Goal: Task Accomplishment & Management: Use online tool/utility

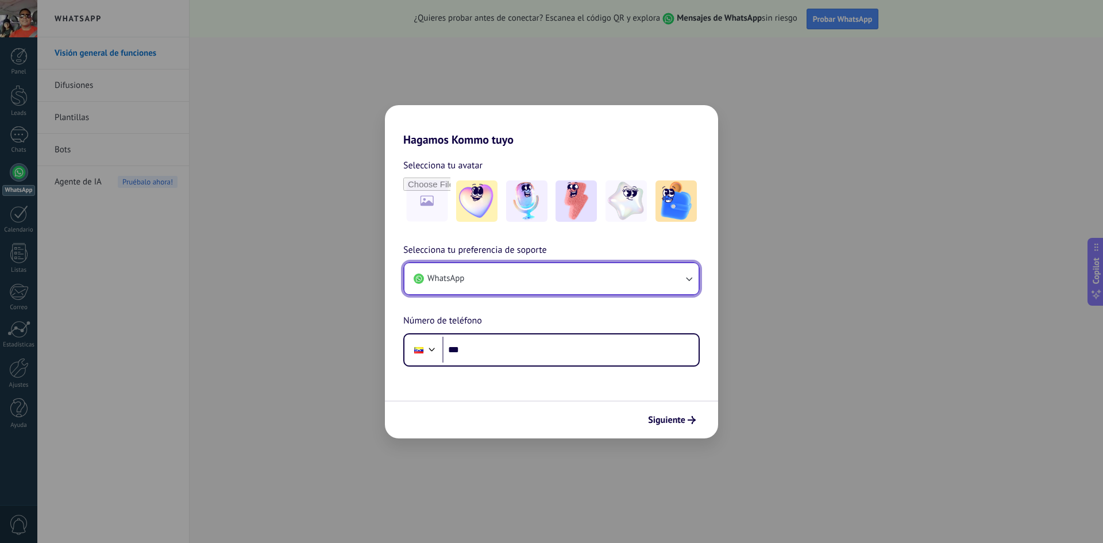
click at [689, 277] on icon "button" at bounding box center [688, 278] width 11 height 11
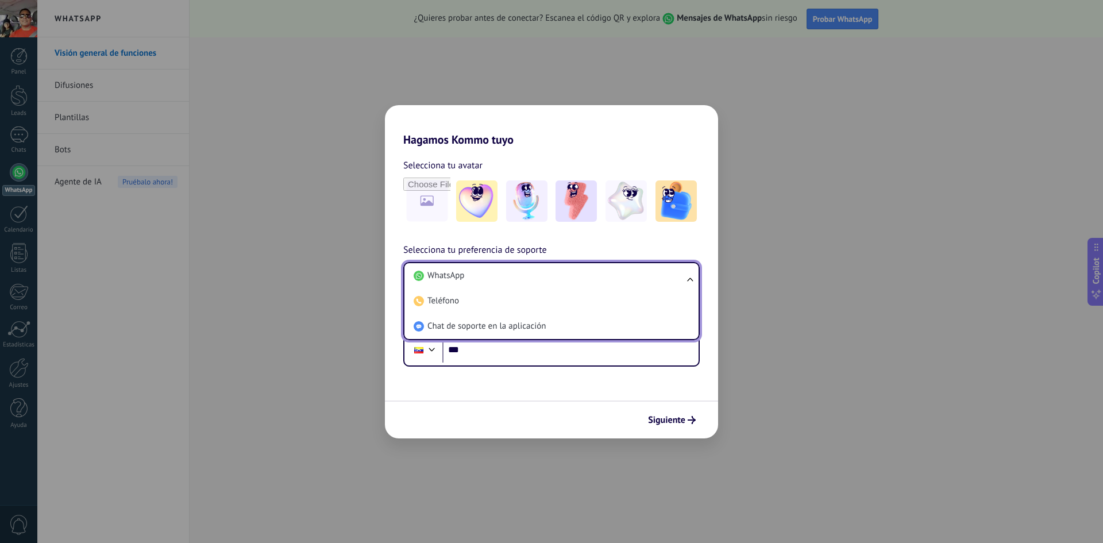
click at [852, 330] on div "Hagamos Kommo tuyo Selecciona tu avatar Selecciona tu preferencia de soporte Wh…" at bounding box center [551, 271] width 1103 height 543
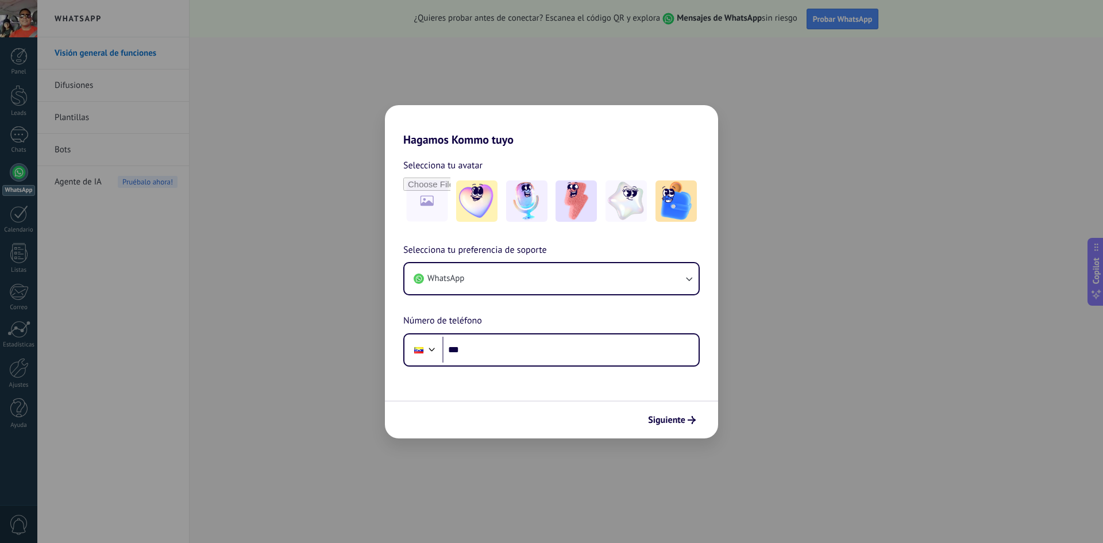
click at [709, 73] on div "Hagamos Kommo tuyo Selecciona tu avatar Selecciona tu preferencia de soporte Wh…" at bounding box center [551, 271] width 1103 height 543
click at [667, 418] on span "Siguiente" at bounding box center [666, 420] width 37 height 8
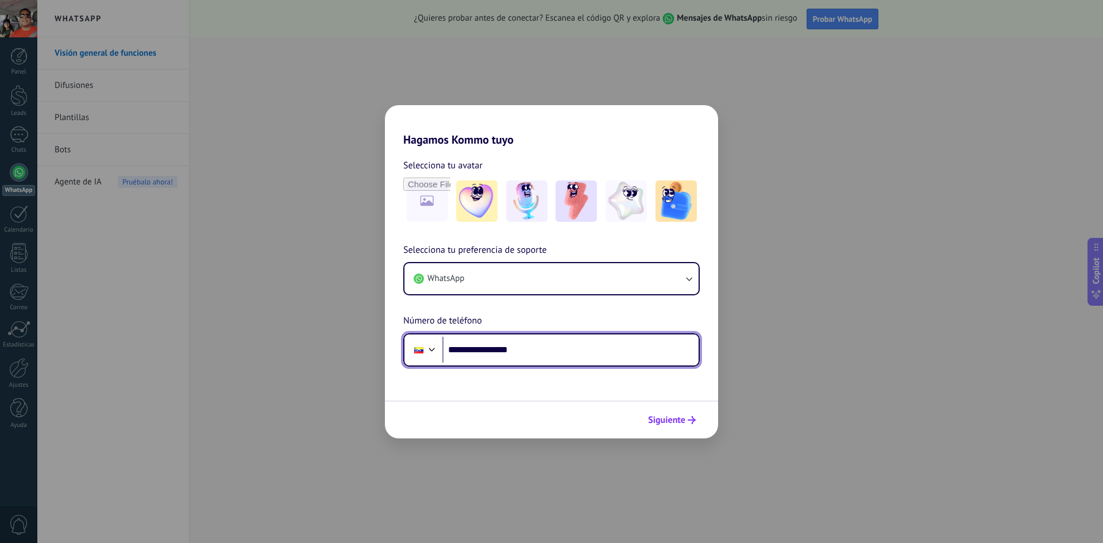
type input "**********"
click at [667, 422] on span "Siguiente" at bounding box center [666, 420] width 37 height 8
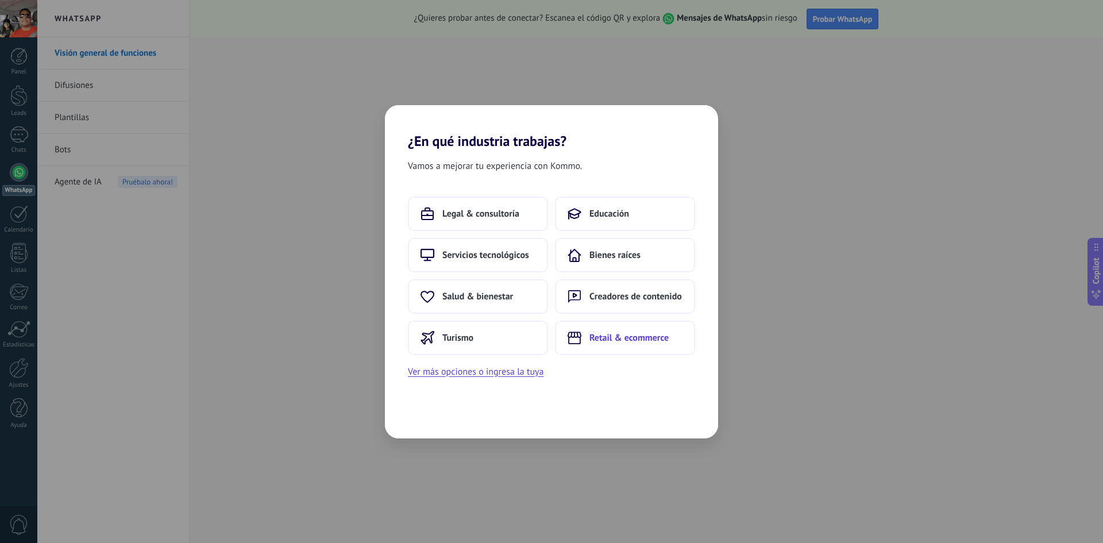
click at [619, 339] on span "Retail & ecommerce" at bounding box center [628, 337] width 79 height 11
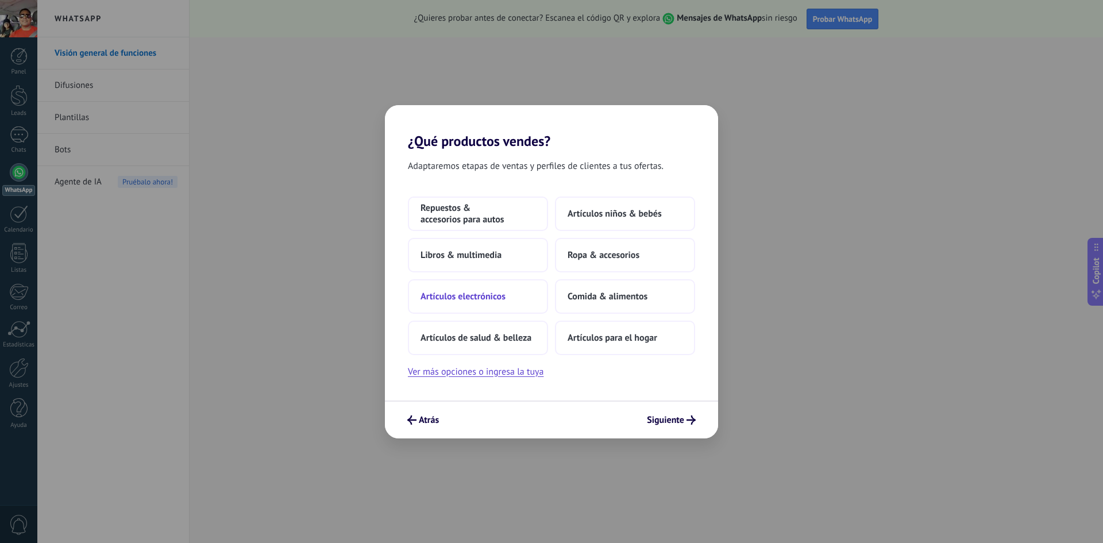
click at [497, 296] on span "Artículos electrónicos" at bounding box center [462, 296] width 85 height 11
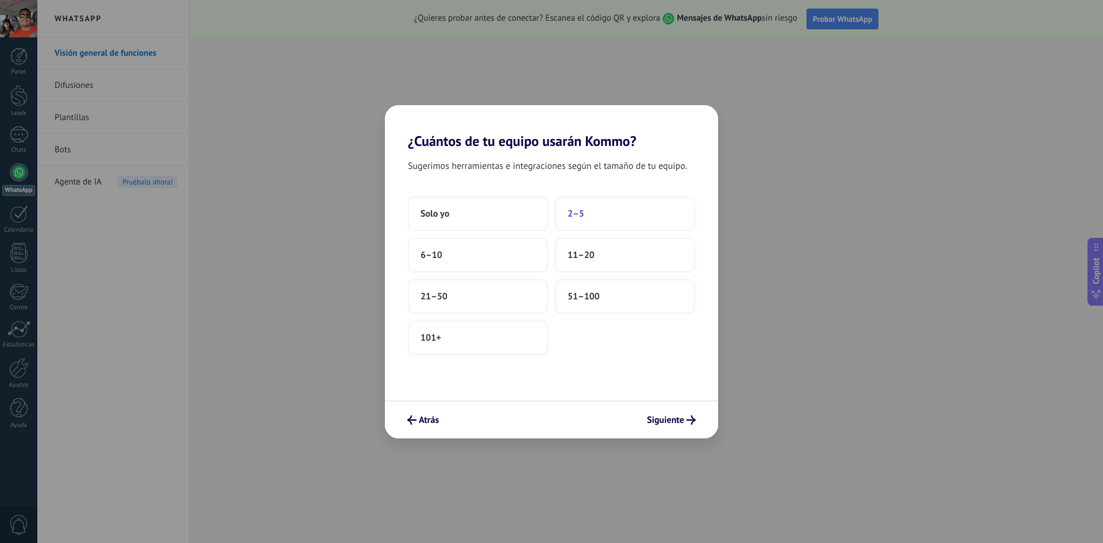
click at [579, 218] on span "2–5" at bounding box center [575, 213] width 17 height 11
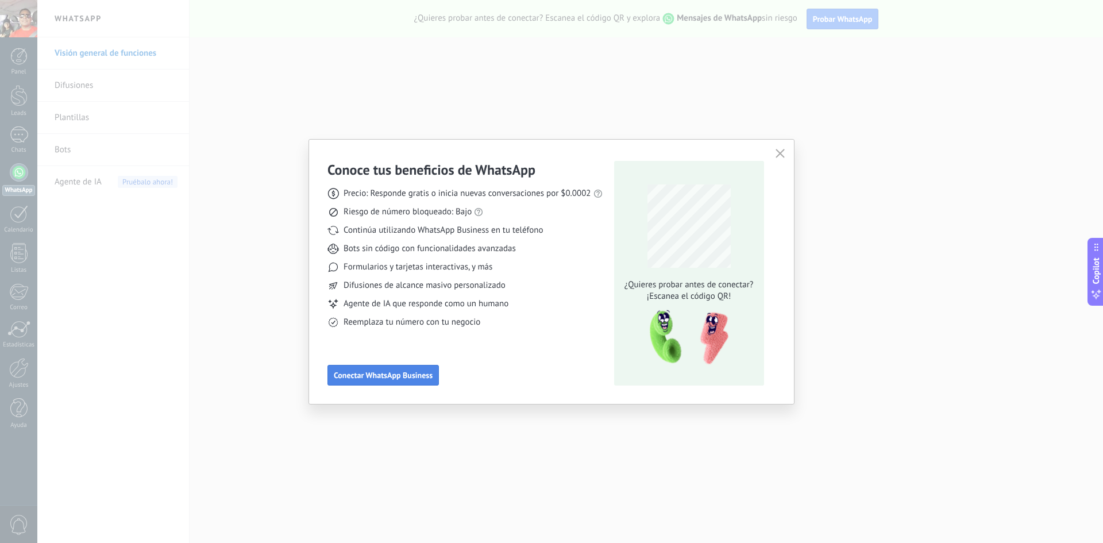
click at [407, 377] on span "Conectar WhatsApp Business" at bounding box center [383, 375] width 99 height 8
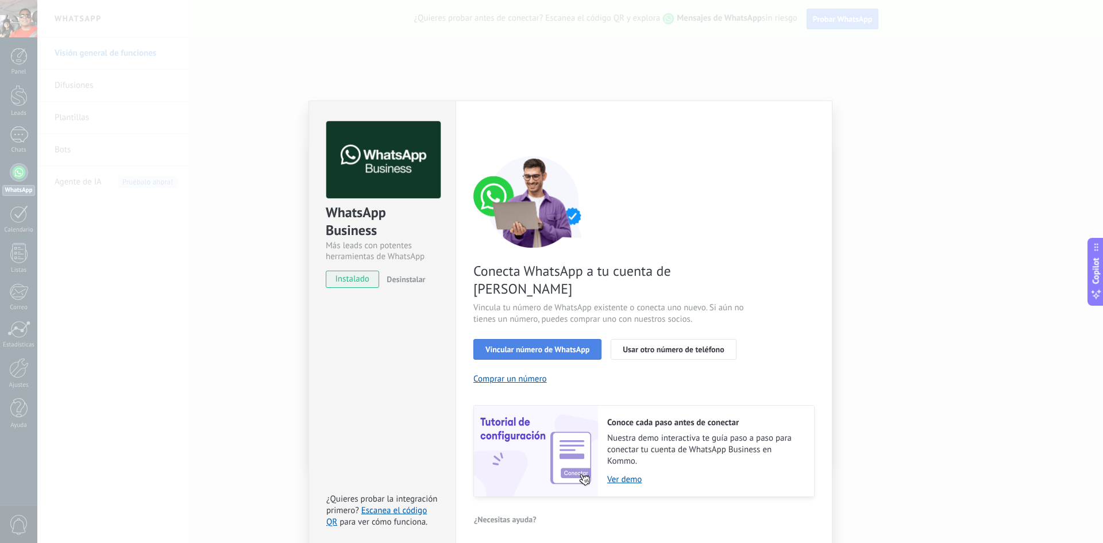
click at [525, 345] on span "Vincular número de WhatsApp" at bounding box center [537, 349] width 104 height 8
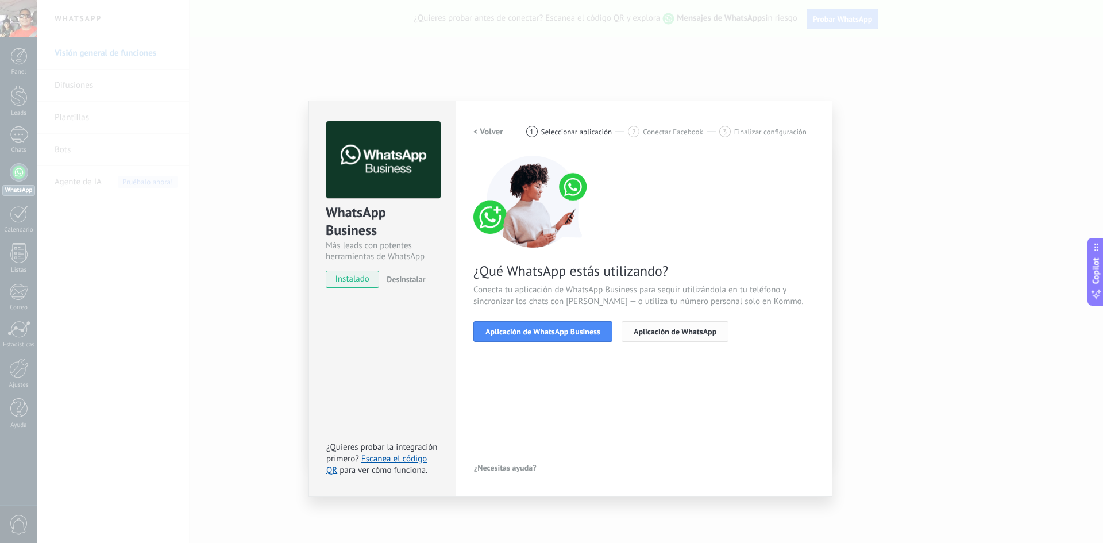
click at [658, 331] on span "Aplicación de WhatsApp" at bounding box center [675, 331] width 83 height 8
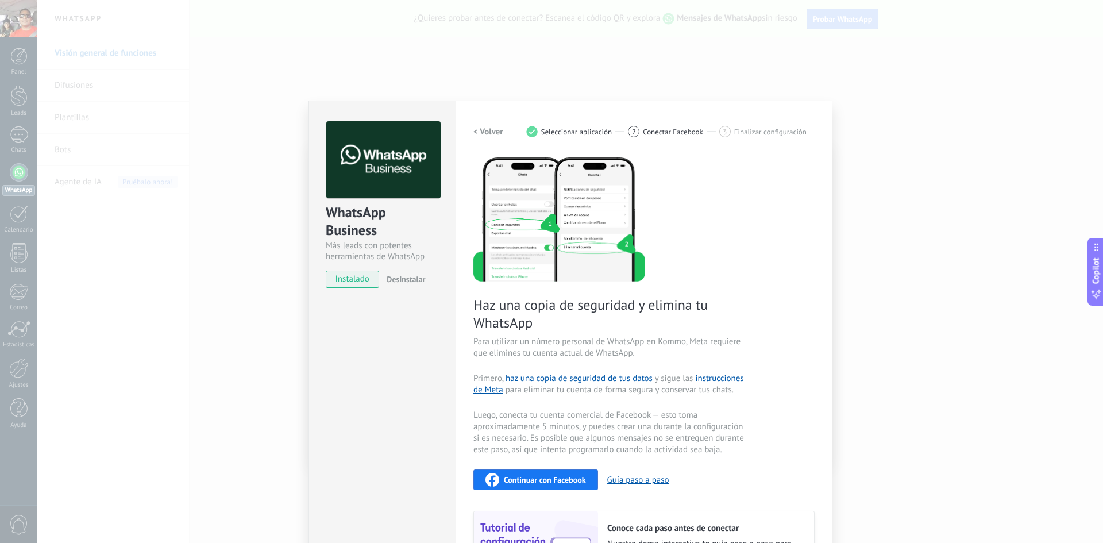
scroll to position [111, 0]
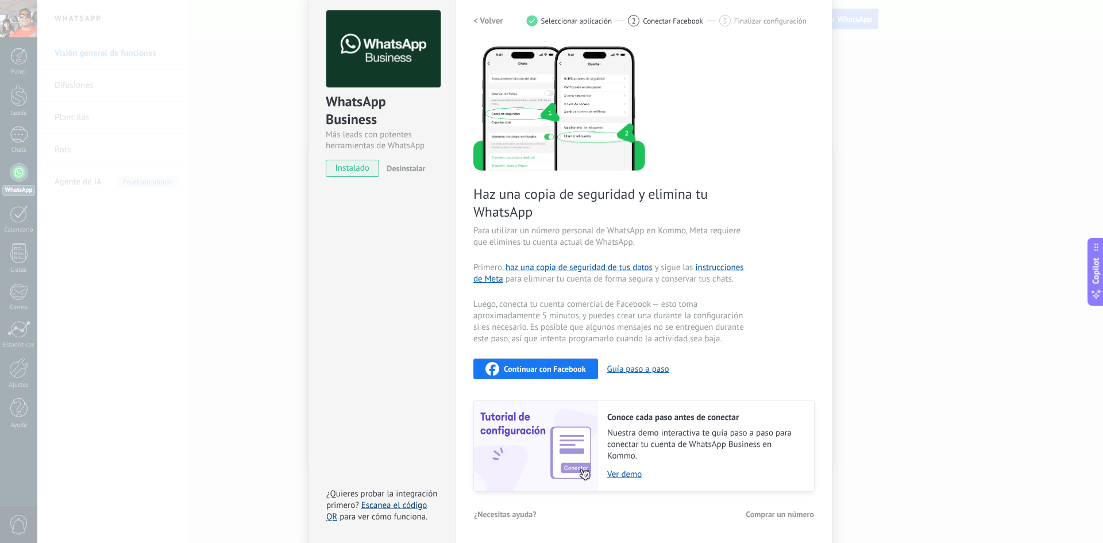
click at [397, 504] on link "Escanea el código QR" at bounding box center [376, 511] width 101 height 22
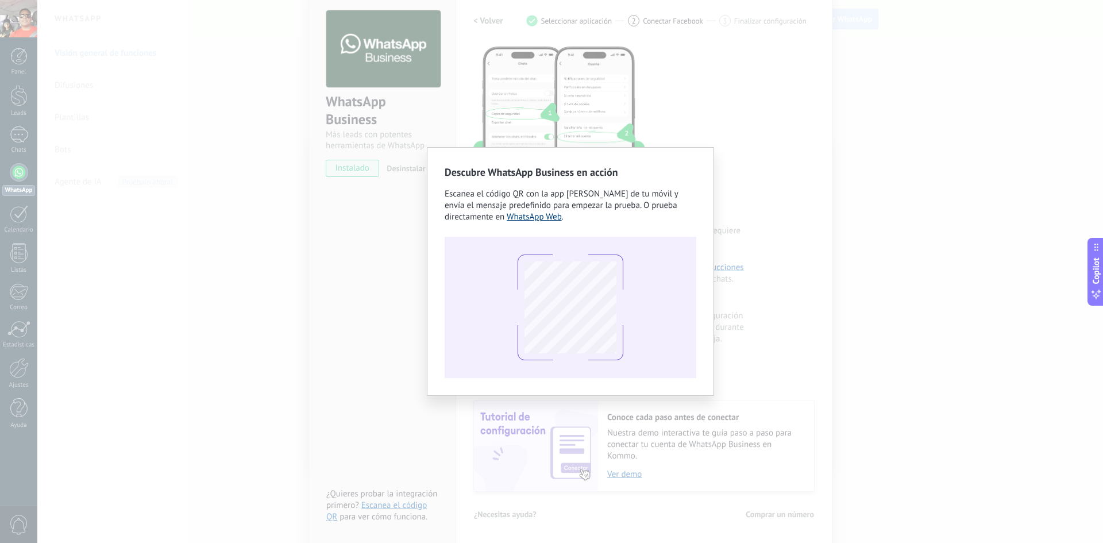
click at [533, 217] on link "WhatsApp Web" at bounding box center [534, 216] width 55 height 11
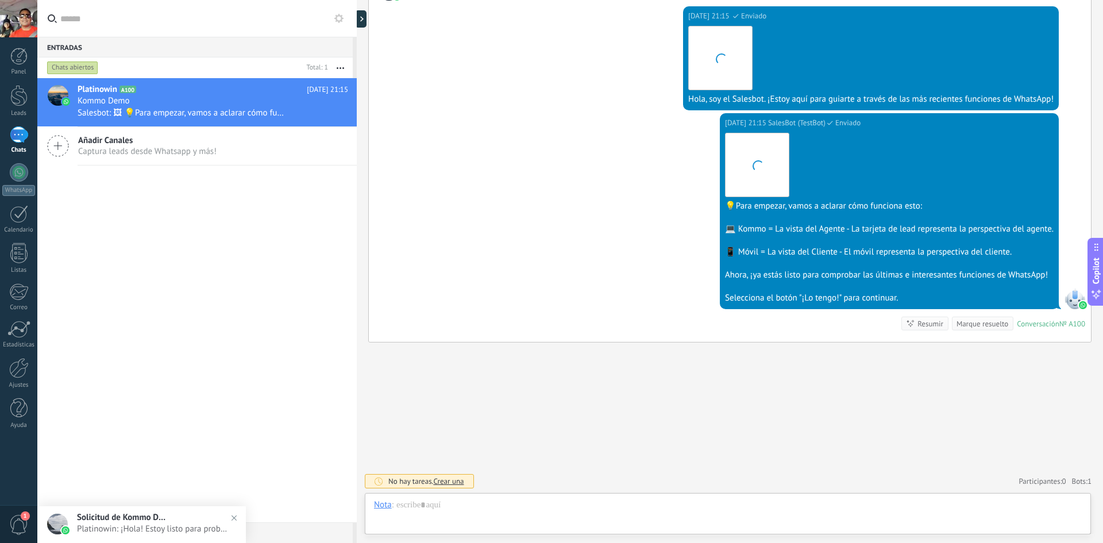
scroll to position [17, 0]
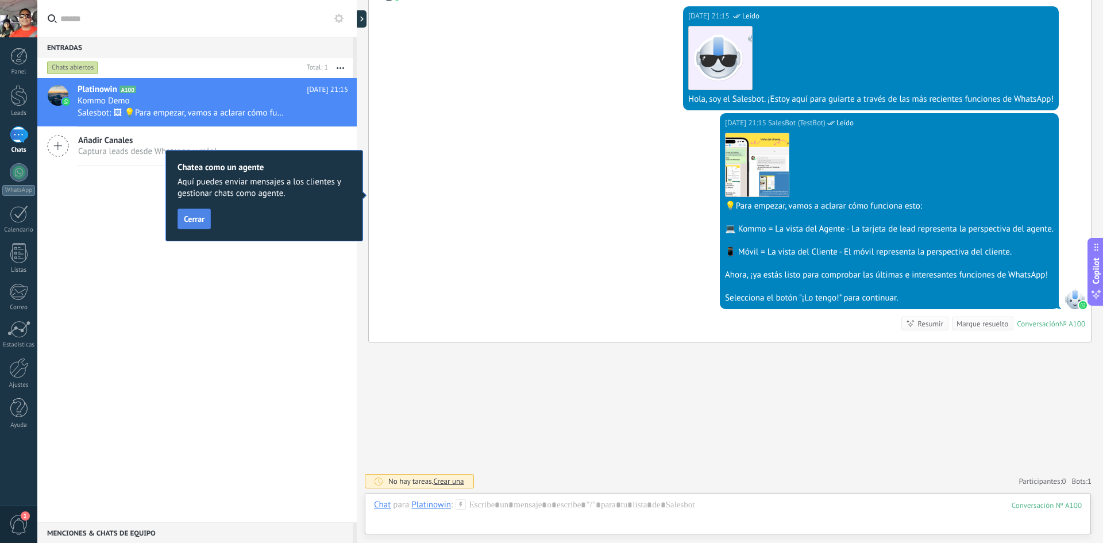
click at [198, 221] on span "Cerrar" at bounding box center [194, 219] width 21 height 8
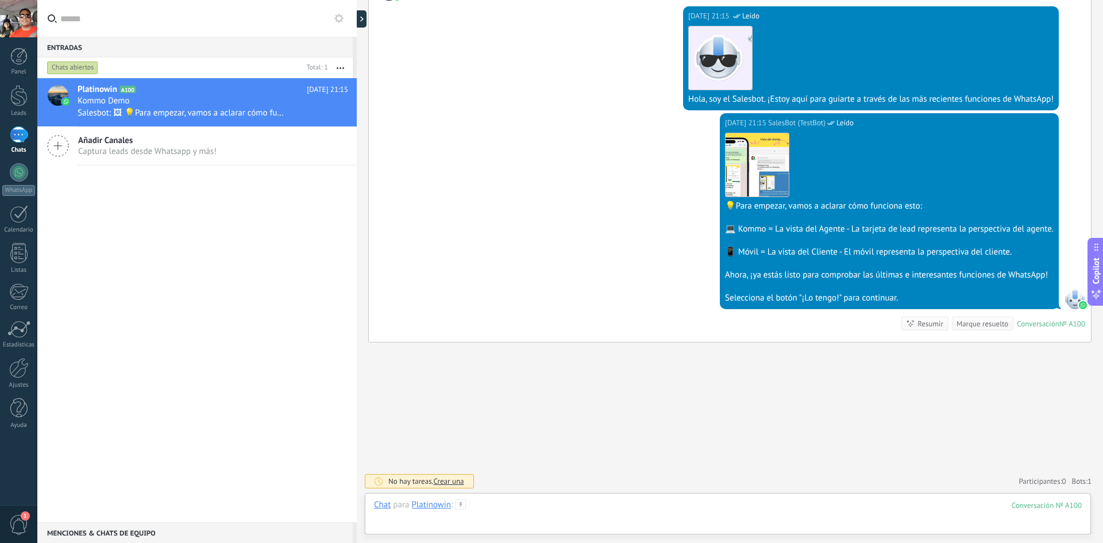
click at [577, 525] on div at bounding box center [728, 516] width 708 height 34
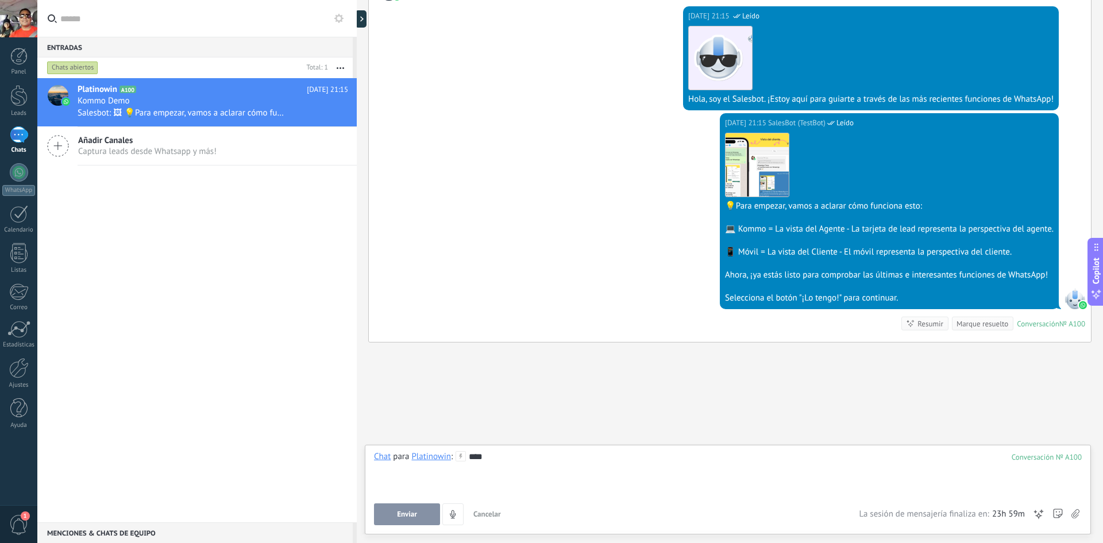
click at [418, 507] on button "Enviar" at bounding box center [407, 514] width 66 height 22
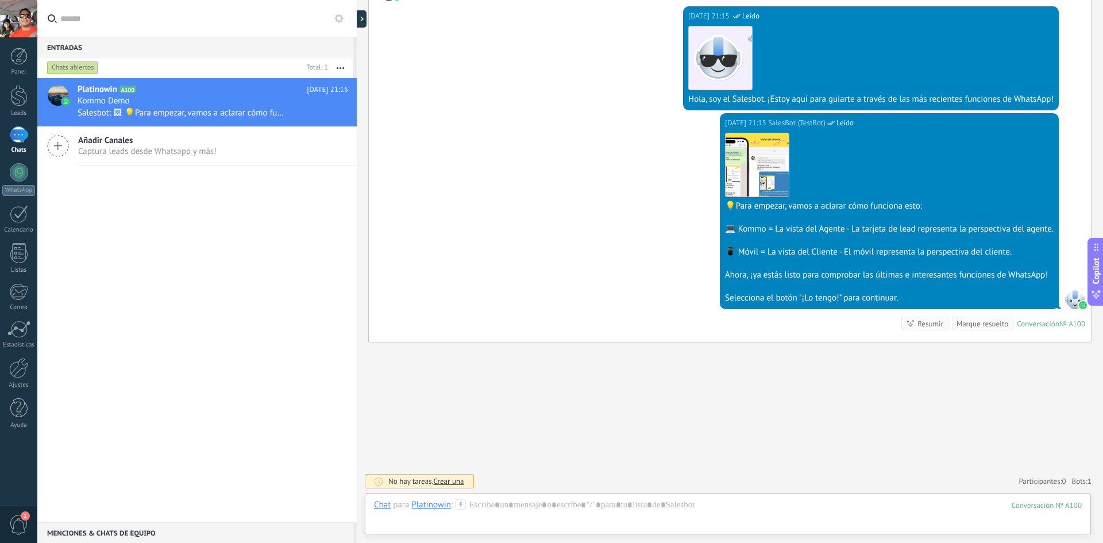
scroll to position [262, 0]
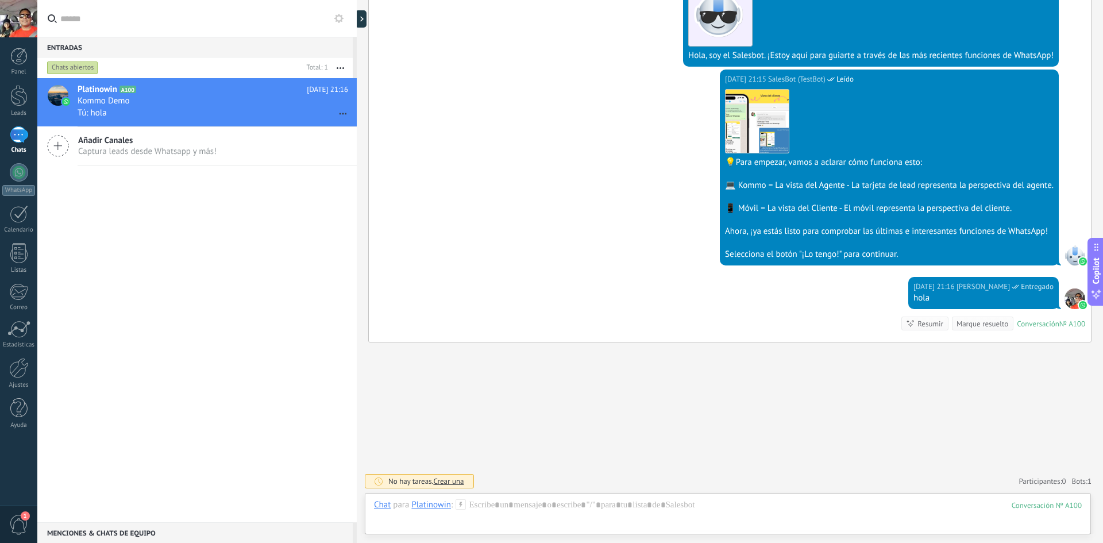
click at [136, 145] on span "Añadir Canales" at bounding box center [147, 140] width 138 height 11
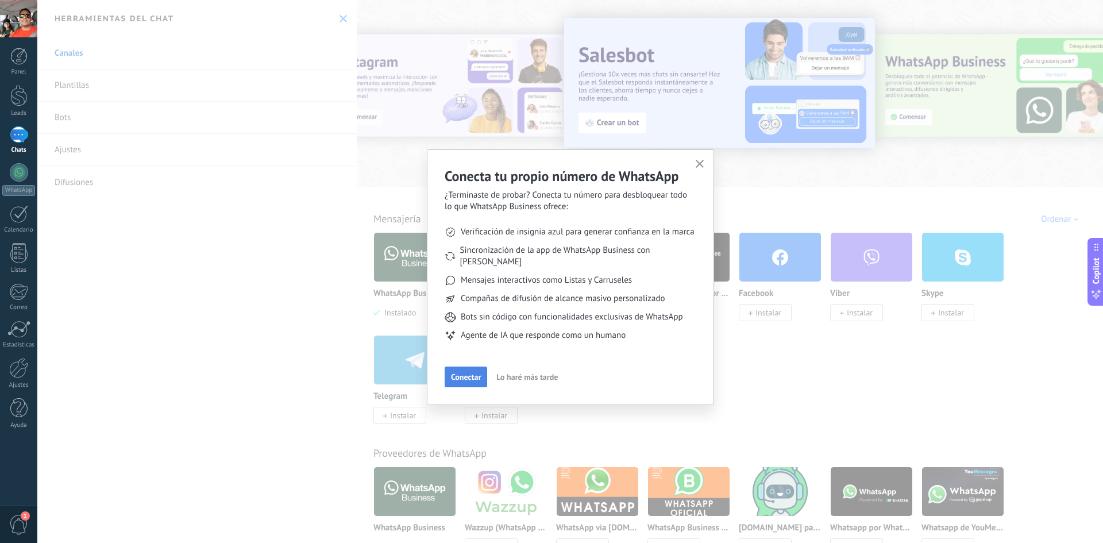
click at [473, 373] on span "Conectar" at bounding box center [466, 377] width 30 height 8
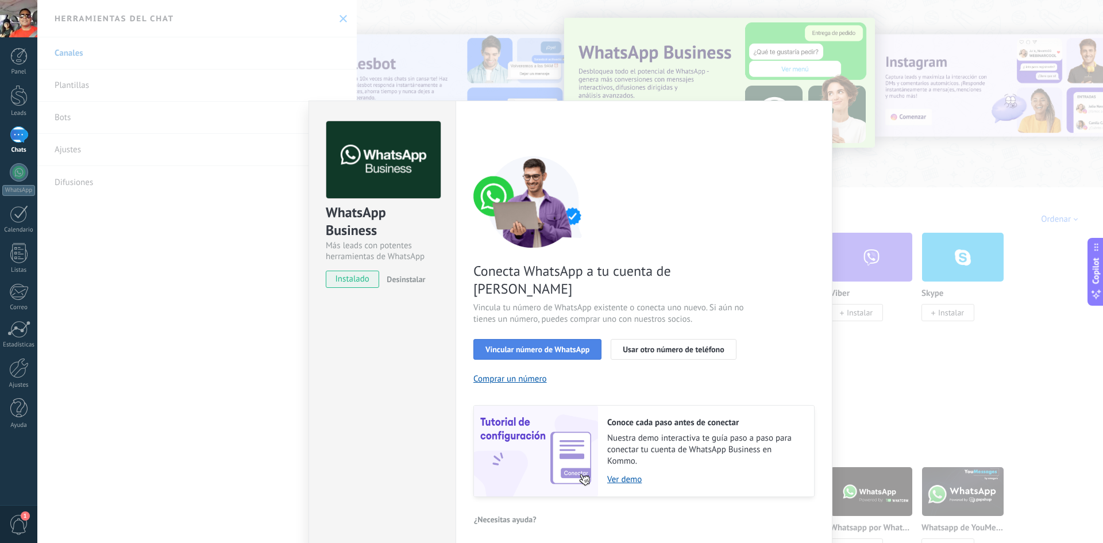
click at [550, 345] on span "Vincular número de WhatsApp" at bounding box center [537, 349] width 104 height 8
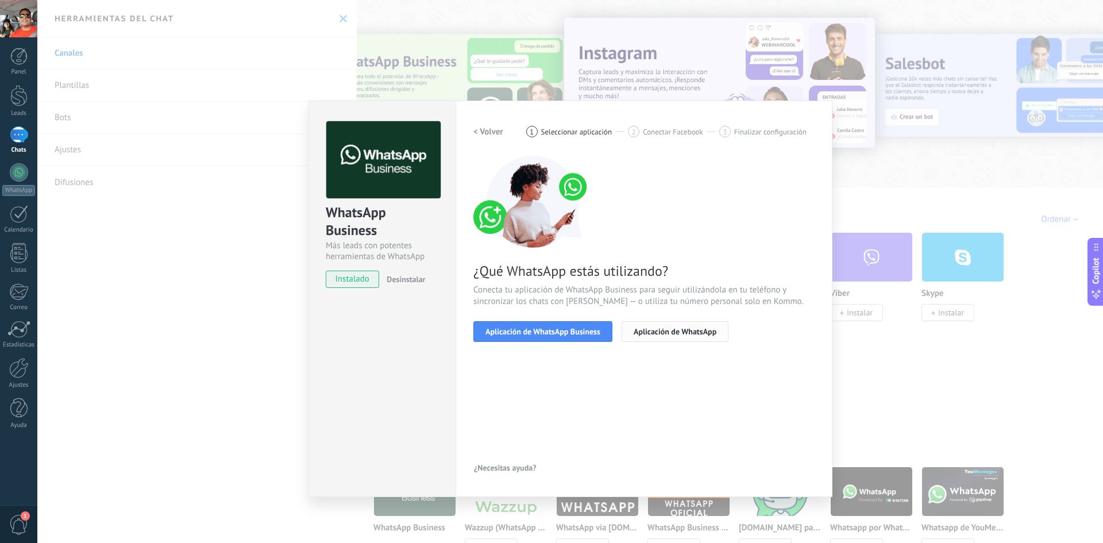
click at [667, 331] on span "Aplicación de WhatsApp" at bounding box center [675, 331] width 83 height 8
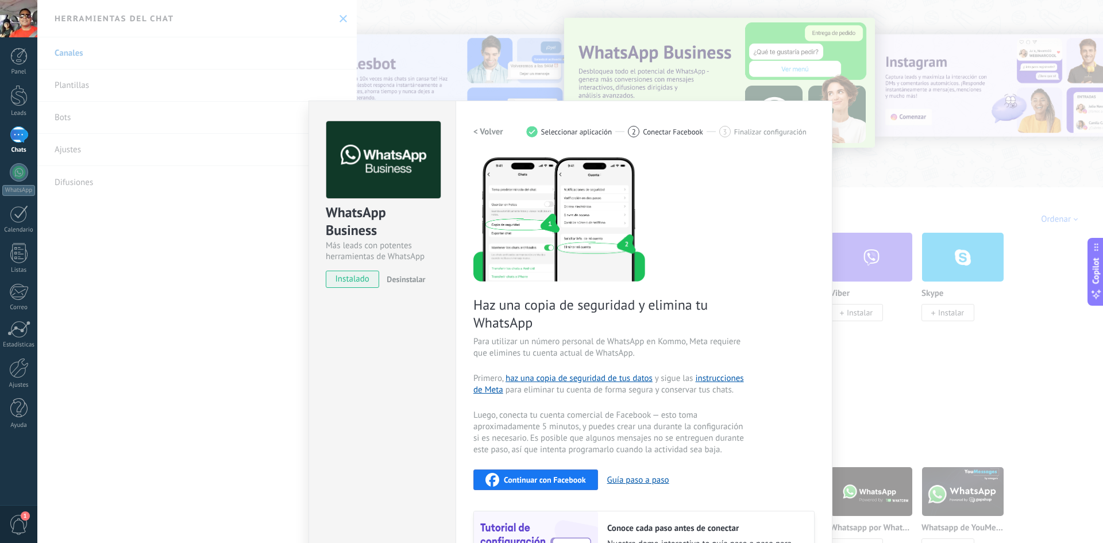
scroll to position [111, 0]
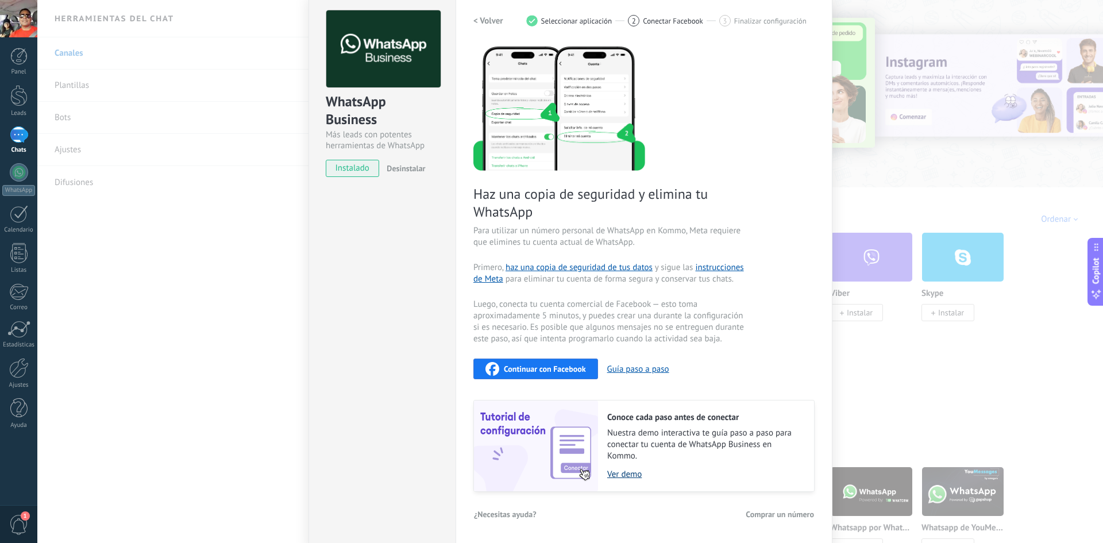
click at [623, 472] on link "Ver demo" at bounding box center [704, 474] width 195 height 11
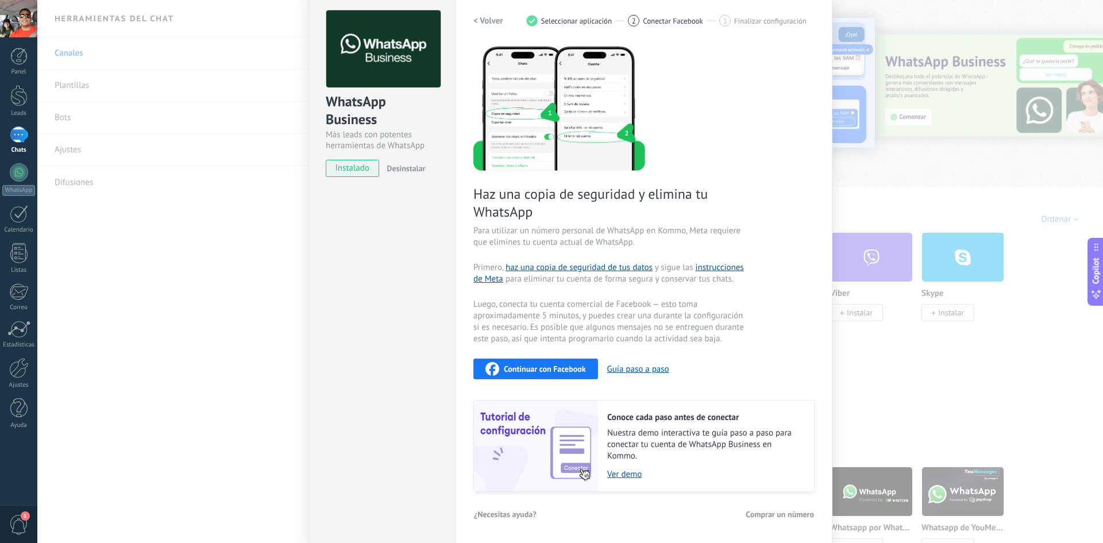
click at [478, 22] on h2 "< Volver" at bounding box center [488, 21] width 30 height 11
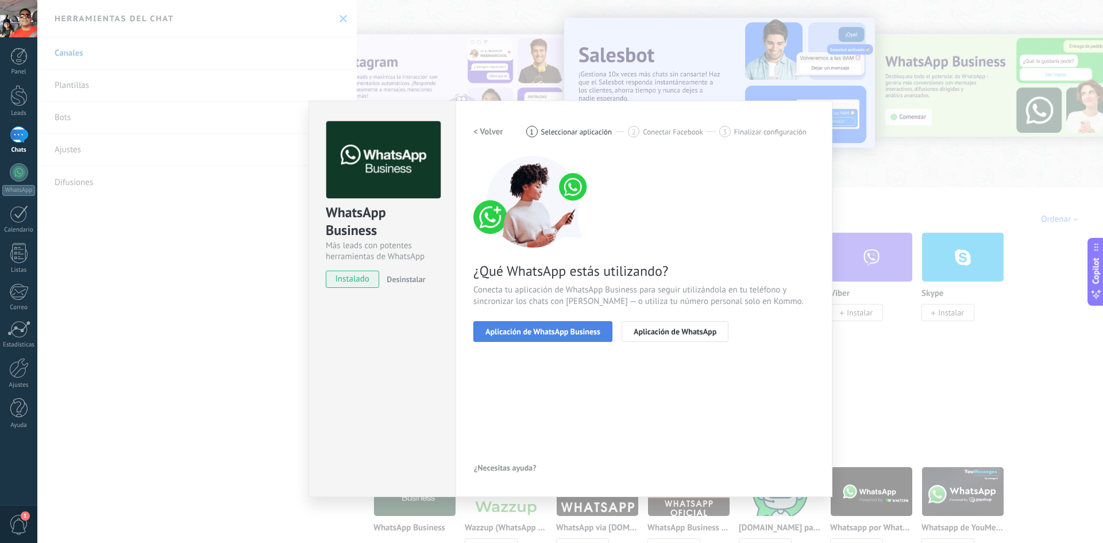
click at [525, 330] on span "Aplicación de WhatsApp Business" at bounding box center [542, 331] width 115 height 8
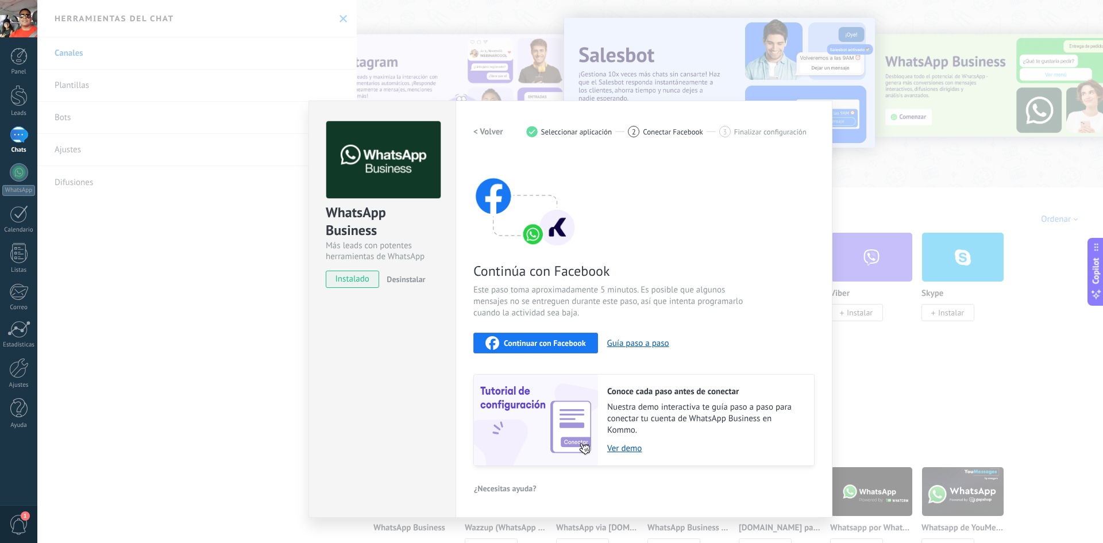
click at [481, 132] on h2 "< Volver" at bounding box center [488, 131] width 30 height 11
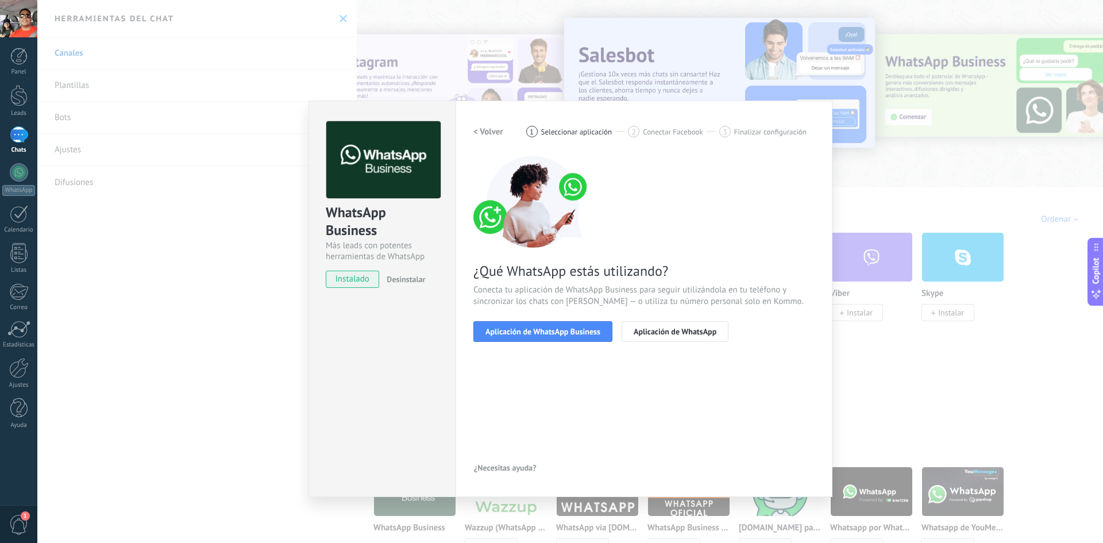
click at [481, 132] on h2 "< Volver" at bounding box center [488, 131] width 30 height 11
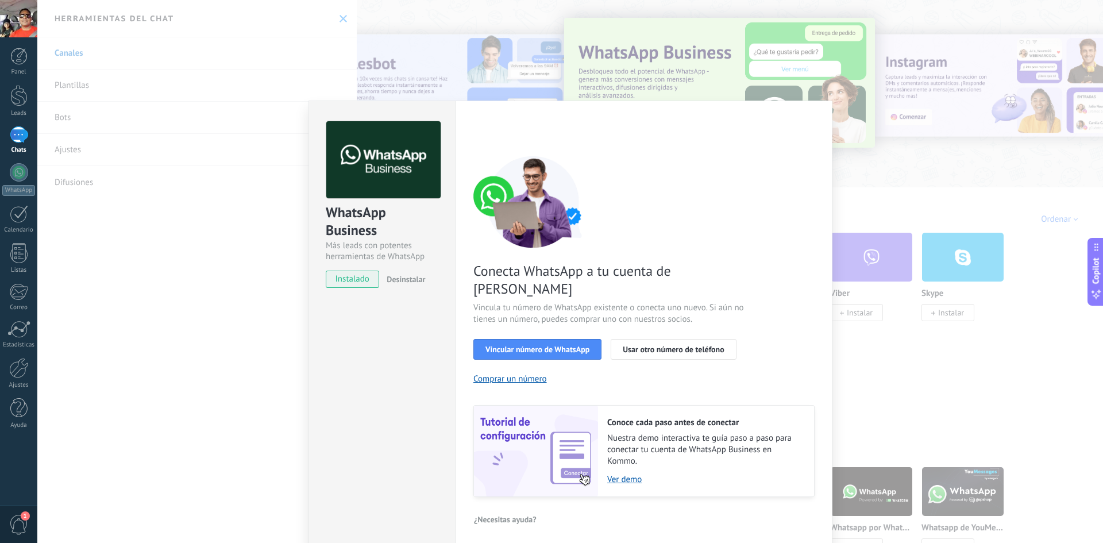
click at [290, 64] on div "WhatsApp Business Más leads con potentes herramientas de WhatsApp instalado Des…" at bounding box center [569, 271] width 1065 height 543
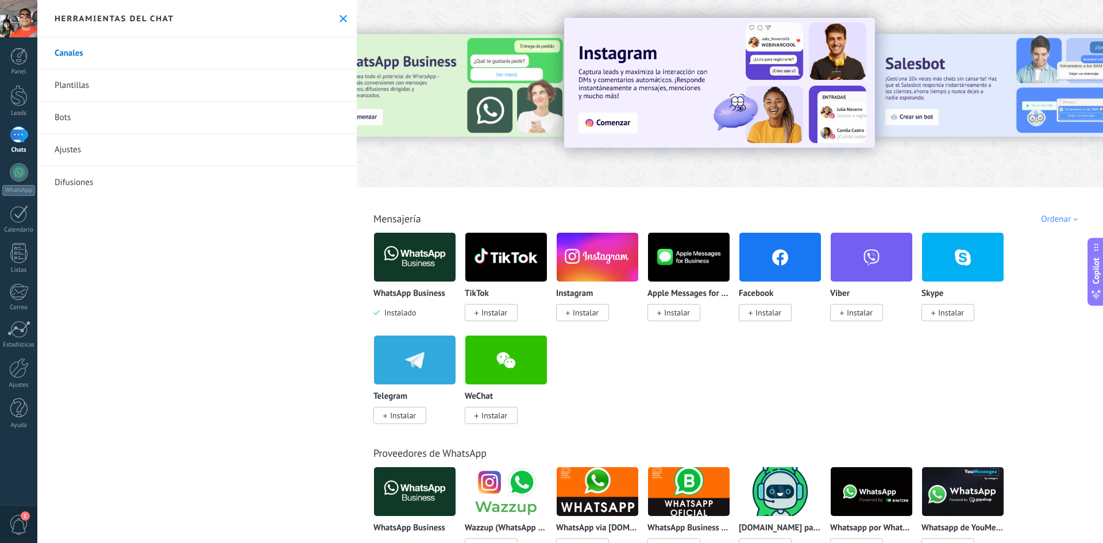
scroll to position [172, 0]
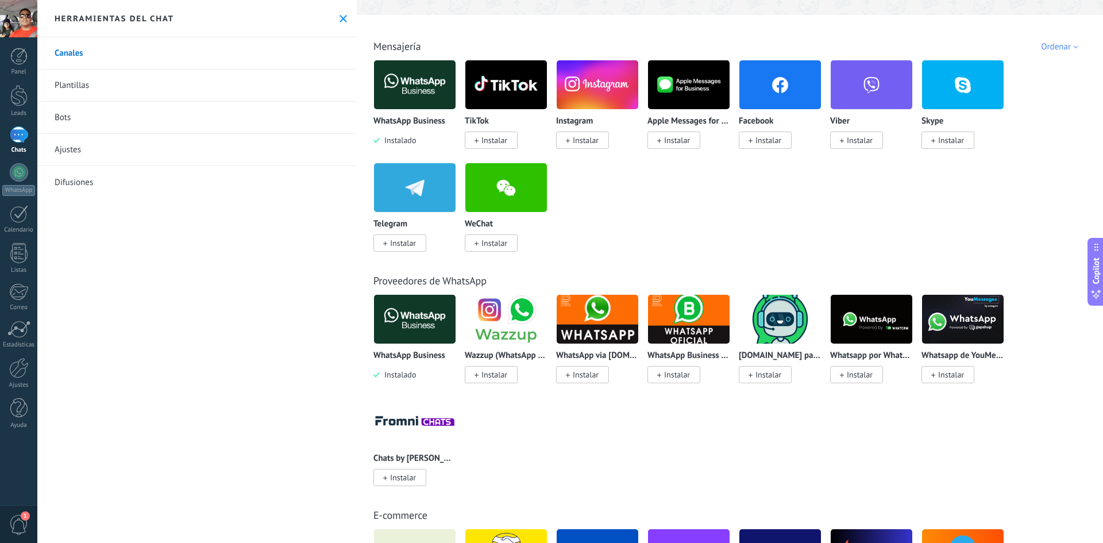
click at [859, 371] on span "Instalar" at bounding box center [860, 374] width 26 height 10
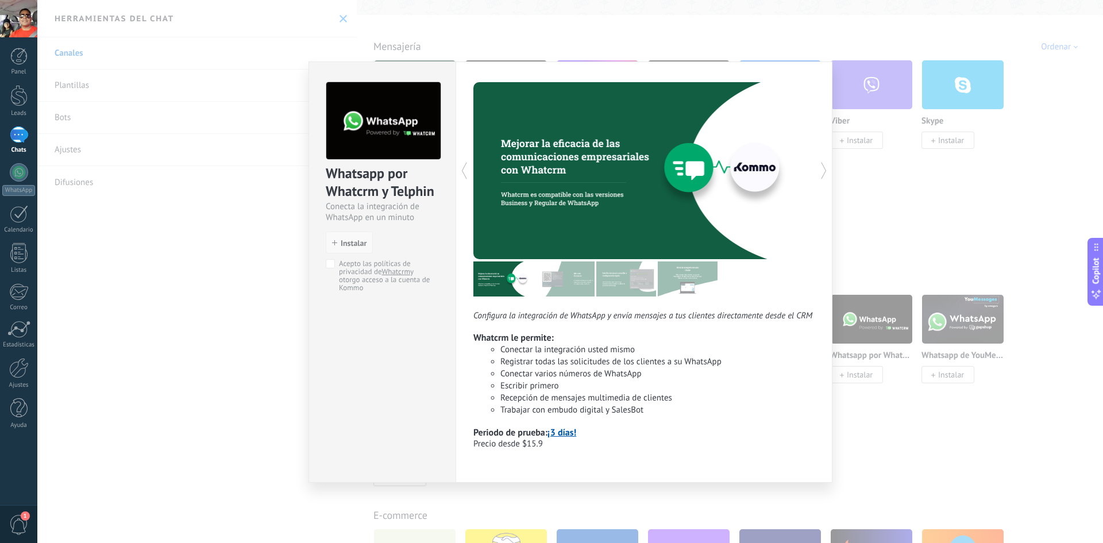
click at [348, 242] on span "Instalar" at bounding box center [354, 243] width 26 height 8
click at [346, 244] on span "Instalar" at bounding box center [354, 243] width 26 height 8
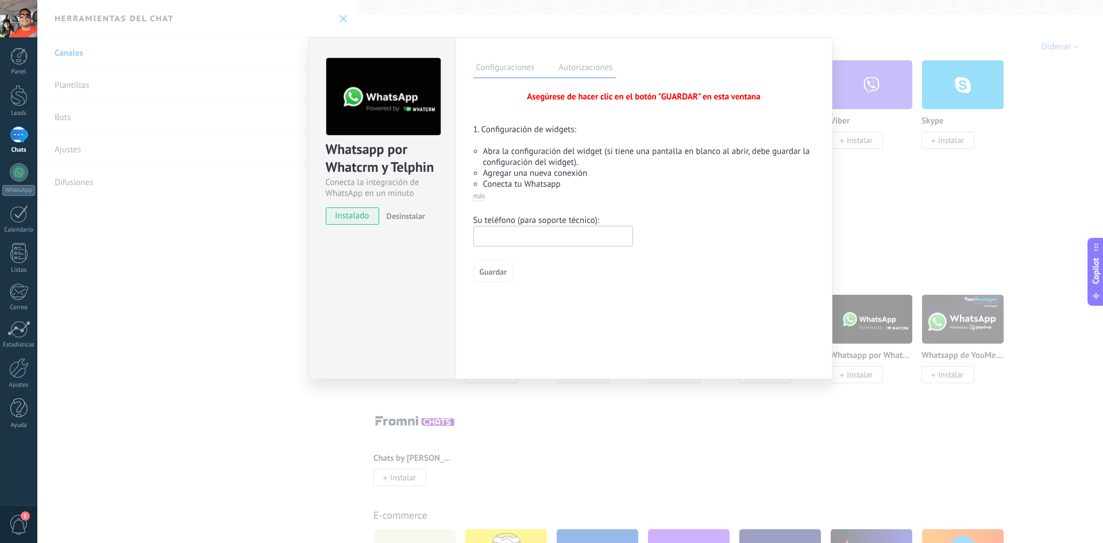
click at [582, 240] on input "text" at bounding box center [553, 236] width 160 height 21
type input "**********"
click at [496, 272] on span "Guardar" at bounding box center [493, 272] width 27 height 8
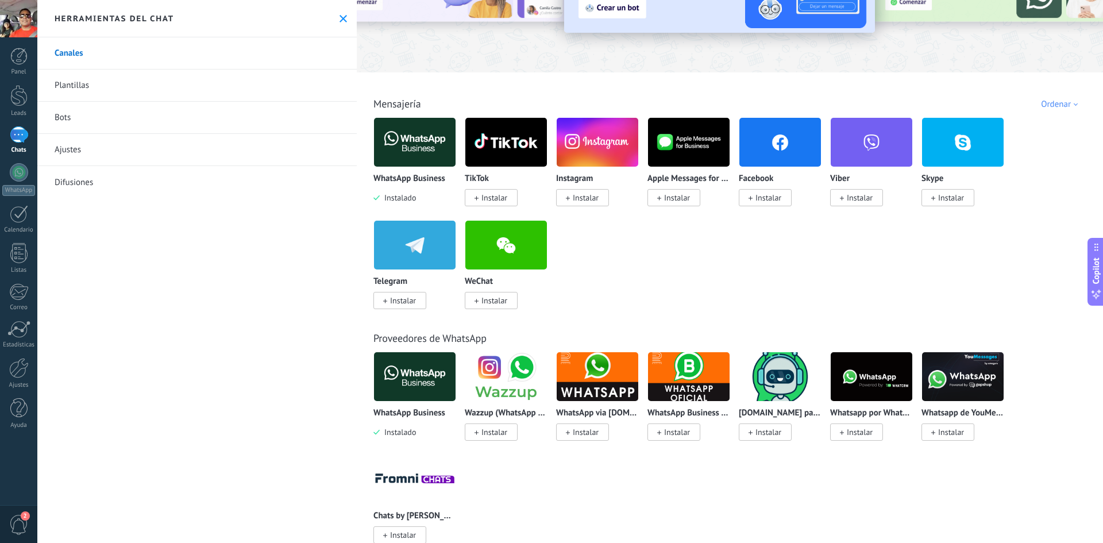
scroll to position [230, 0]
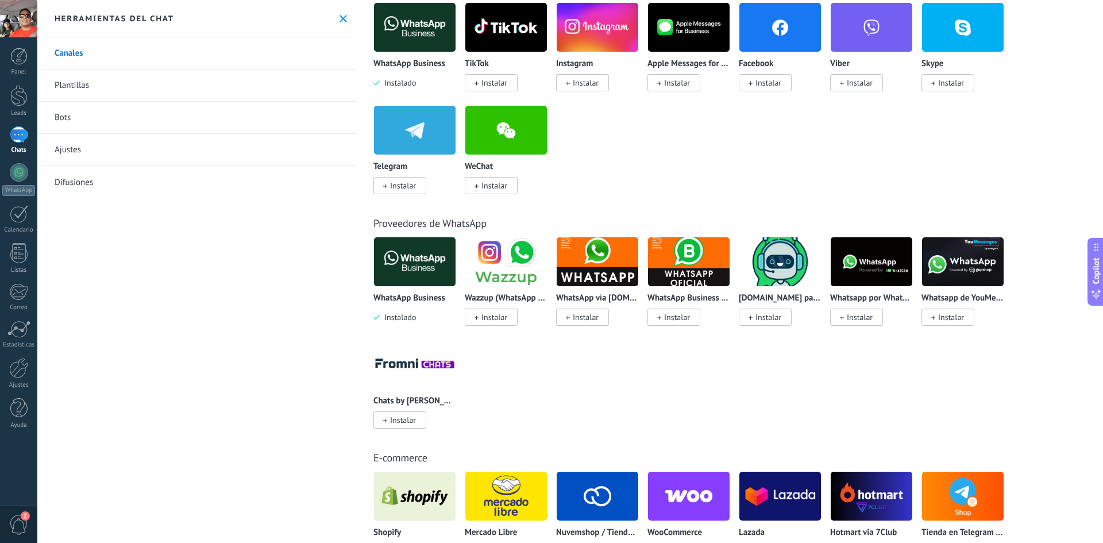
click at [21, 137] on div "1" at bounding box center [19, 134] width 18 height 17
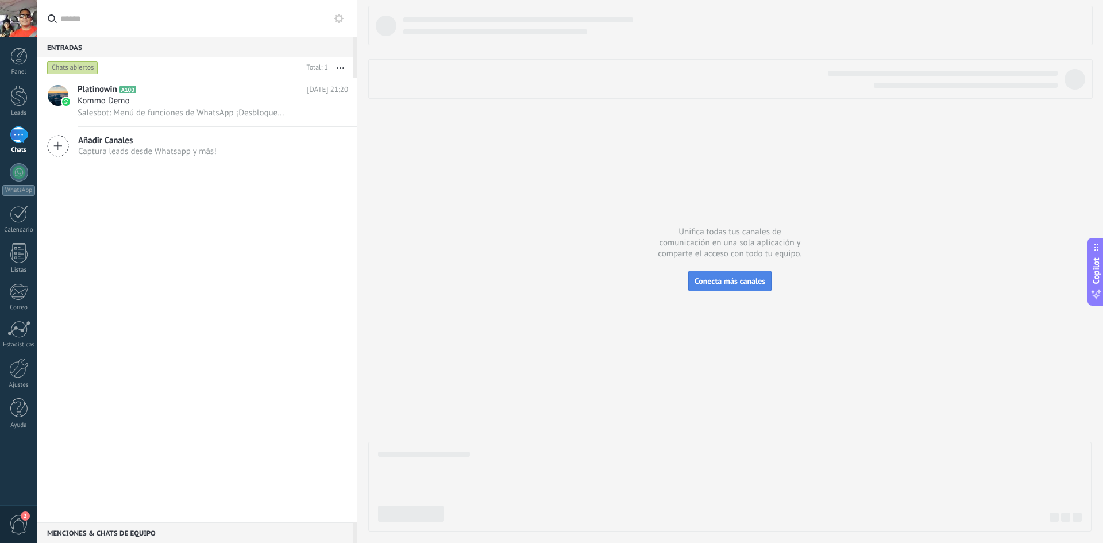
click at [733, 279] on span "Conecta más canales" at bounding box center [729, 281] width 71 height 10
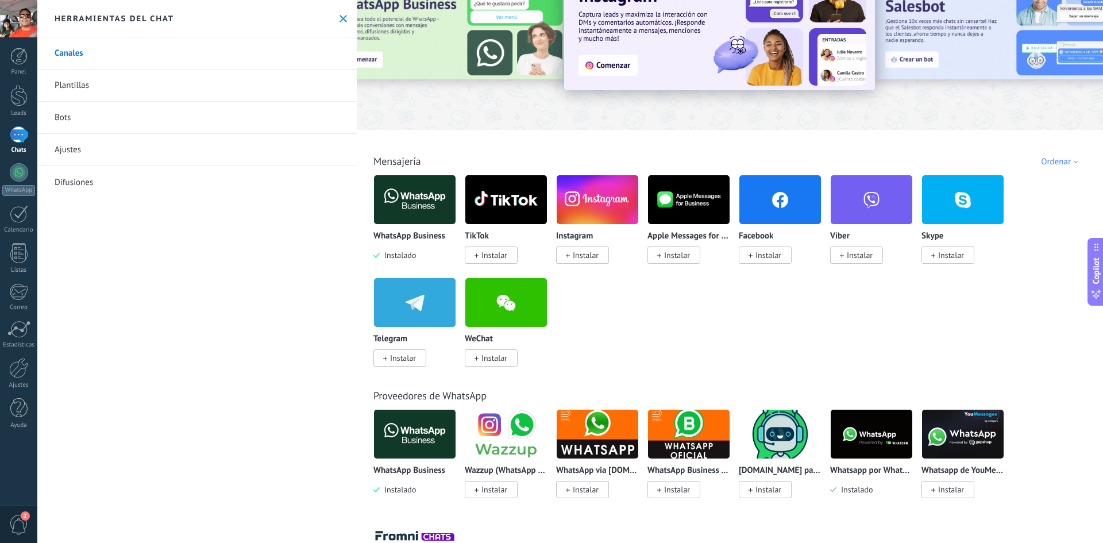
scroll to position [115, 0]
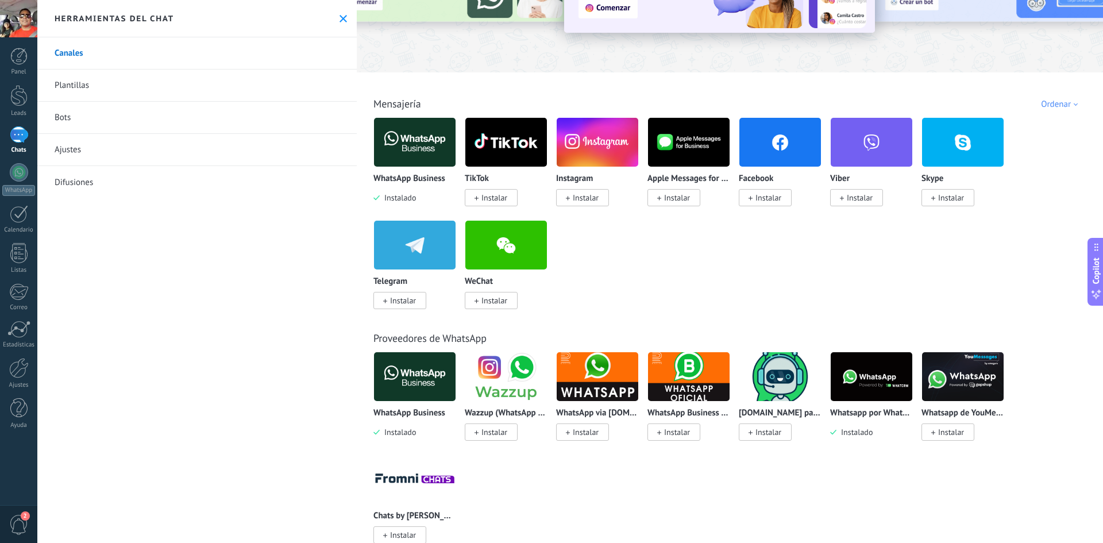
click at [863, 377] on img at bounding box center [872, 377] width 82 height 56
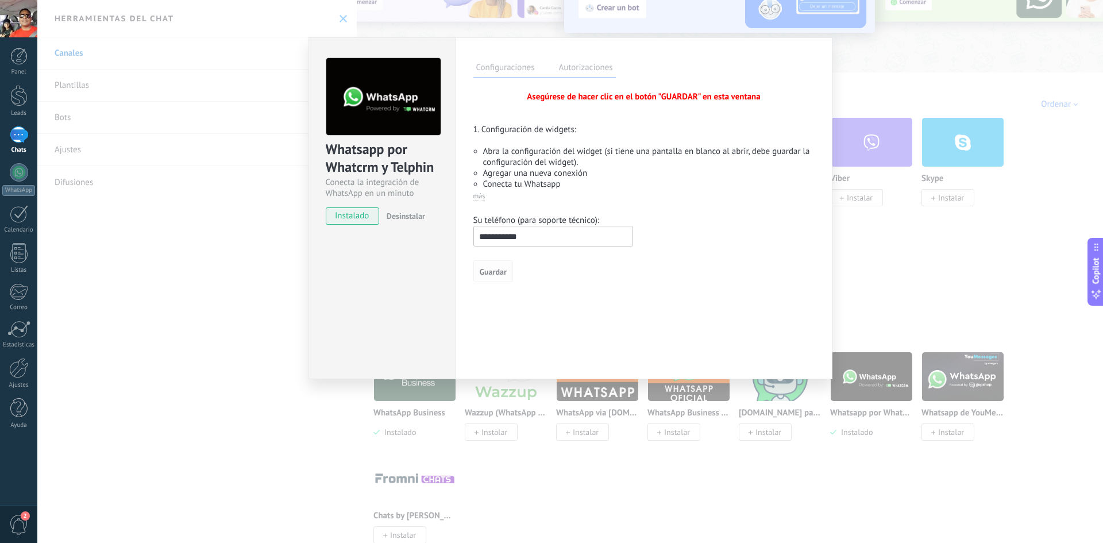
click at [497, 272] on span "Guardar" at bounding box center [493, 272] width 27 height 8
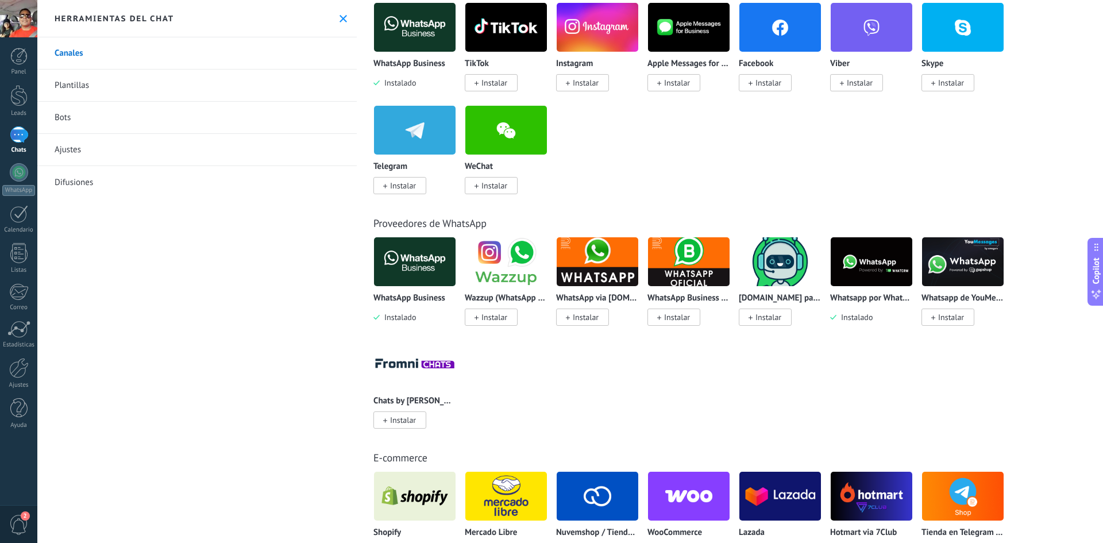
scroll to position [287, 0]
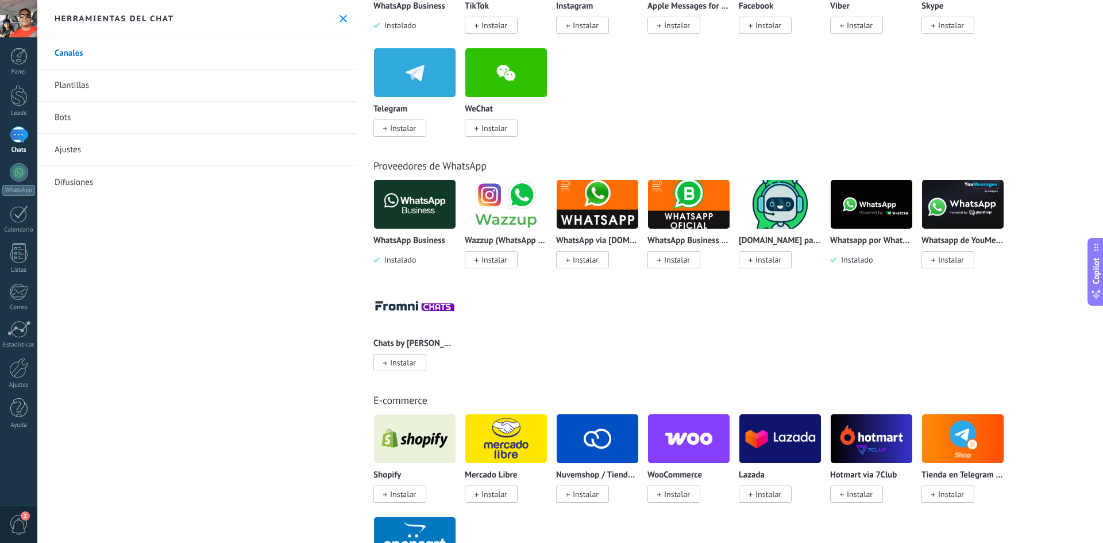
click at [864, 241] on p "Whatsapp por Whatcrm y Telphin" at bounding box center [871, 241] width 83 height 10
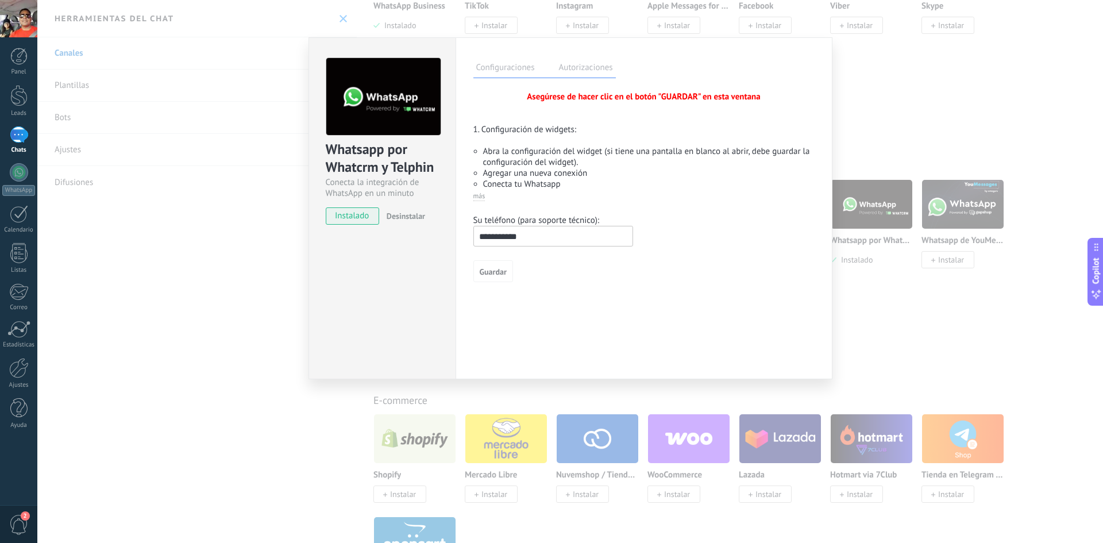
click at [585, 70] on label "Autorizaciones" at bounding box center [586, 69] width 60 height 17
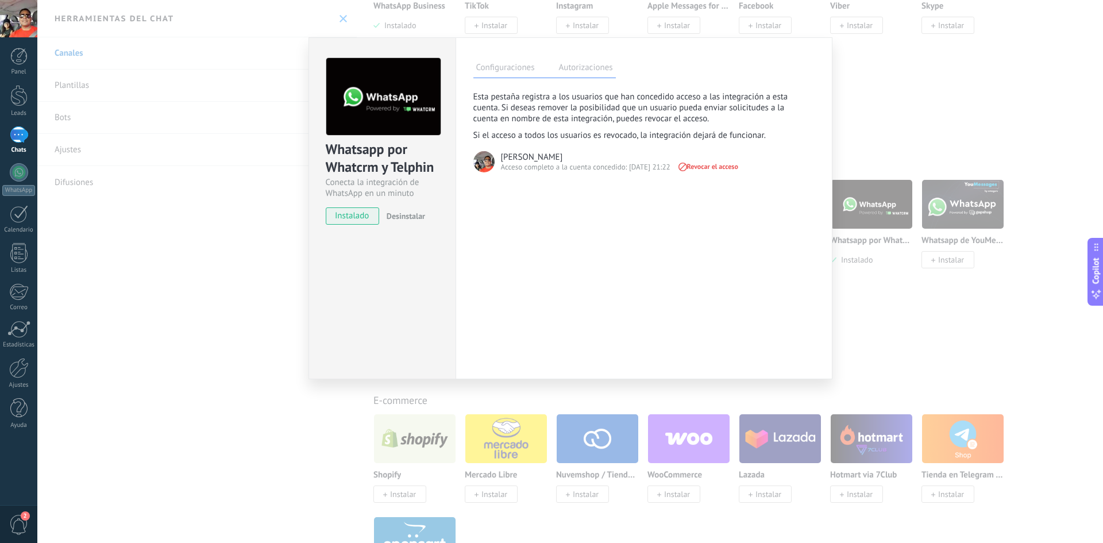
click at [882, 107] on div "Whatsapp por Whatcrm y Telphin Conecta la integración de WhatsApp en un minuto …" at bounding box center [569, 271] width 1065 height 543
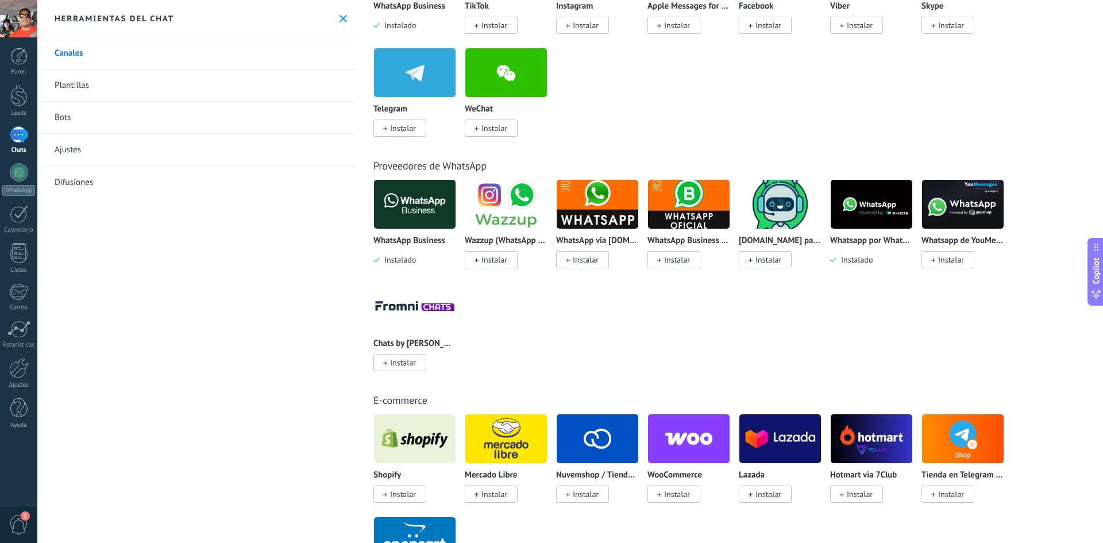
scroll to position [0, 0]
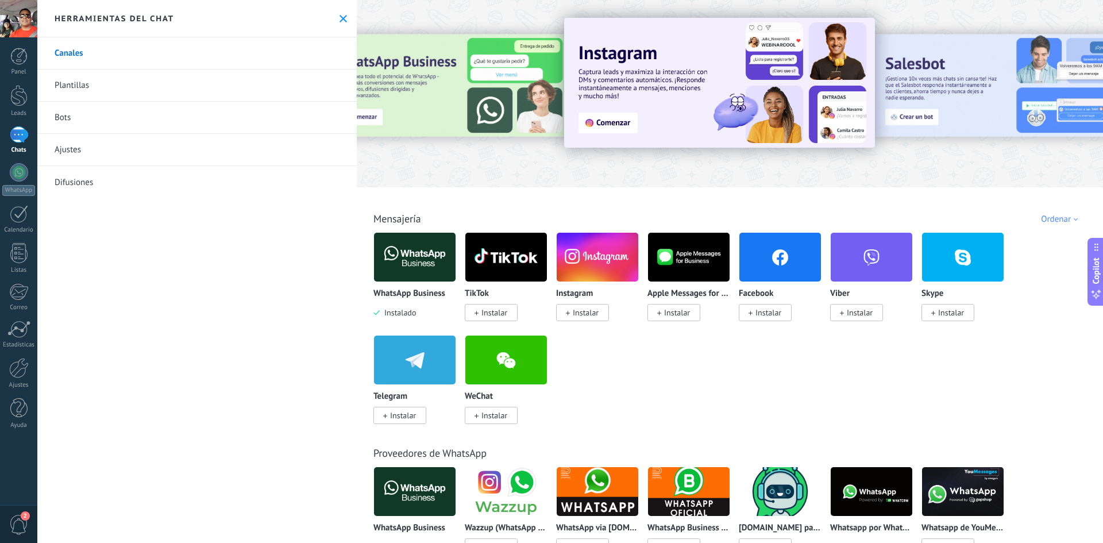
click at [71, 149] on link "Ajustes" at bounding box center [196, 150] width 319 height 32
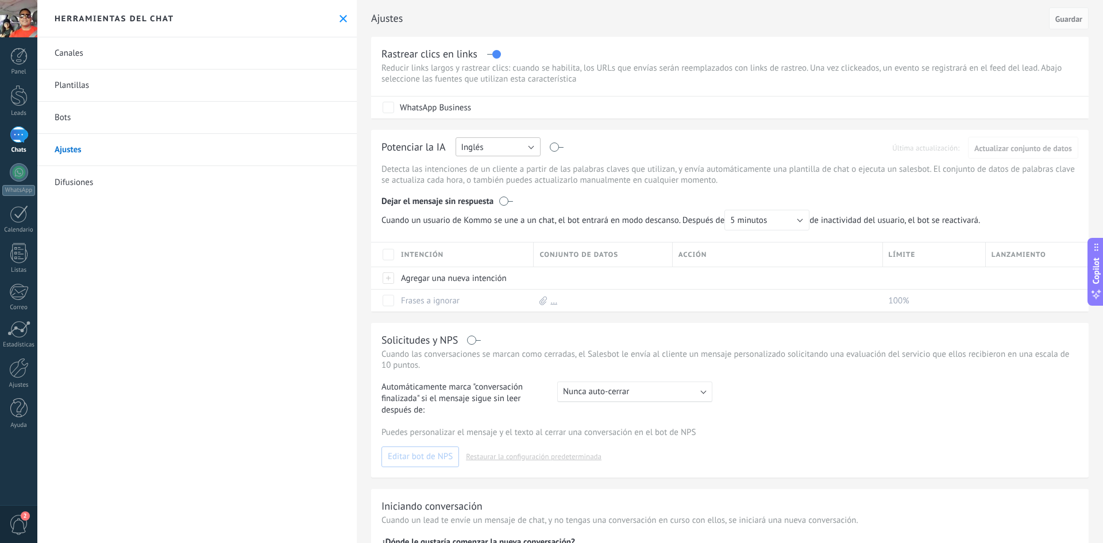
click at [522, 146] on button "Inglés" at bounding box center [497, 146] width 85 height 19
click at [496, 187] on span "Español" at bounding box center [493, 187] width 88 height 11
